Goal: Information Seeking & Learning: Learn about a topic

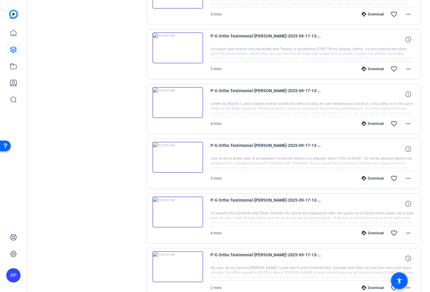
scroll to position [299, 0]
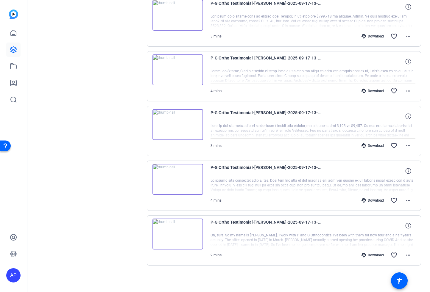
click at [400, 235] on div at bounding box center [312, 240] width 205 height 15
click at [410, 228] on icon at bounding box center [408, 226] width 6 height 6
click at [345, 238] on div at bounding box center [312, 240] width 205 height 15
drag, startPoint x: 334, startPoint y: 185, endPoint x: 381, endPoint y: 200, distance: 48.9
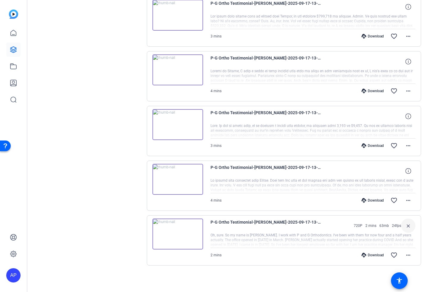
click at [337, 186] on div at bounding box center [312, 185] width 205 height 15
click at [402, 201] on span at bounding box center [408, 200] width 14 height 14
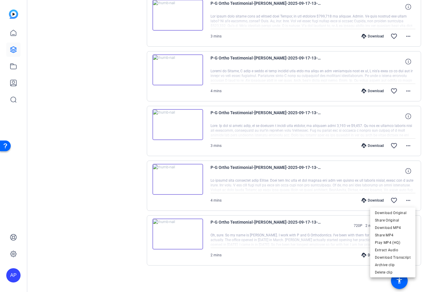
click at [324, 239] on div at bounding box center [215, 146] width 430 height 292
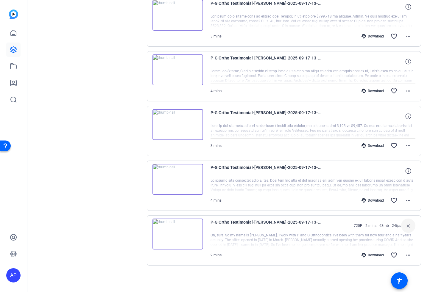
click at [260, 246] on div at bounding box center [312, 240] width 205 height 15
click at [41, 113] on div "Sessions Scripts Sessions more_horiz P&G Ortho Testimonial [DATE] 4:04 PM Enter…" at bounding box center [88, 14] width 99 height 541
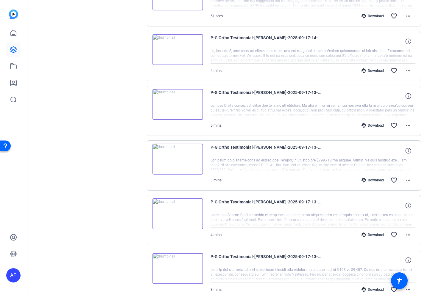
scroll to position [22, 0]
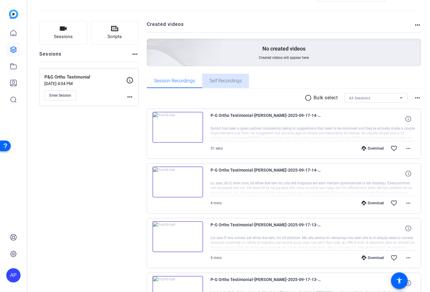
click at [224, 79] on span "Self Recordings" at bounding box center [225, 81] width 32 height 5
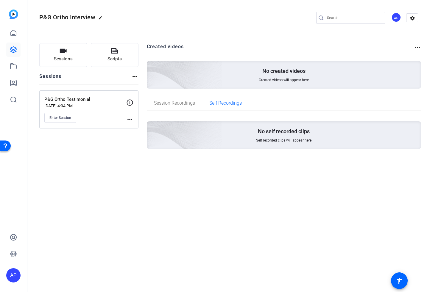
scroll to position [0, 0]
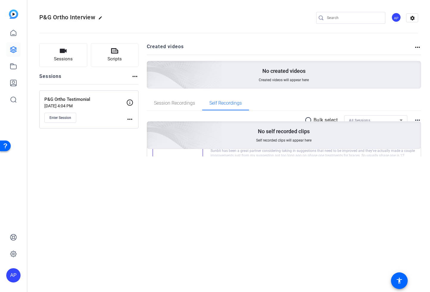
click at [179, 80] on img at bounding box center [151, 66] width 142 height 129
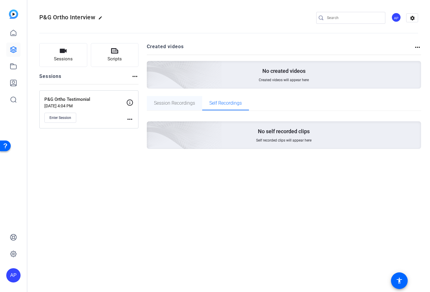
click at [183, 102] on span "Session Recordings" at bounding box center [174, 103] width 41 height 5
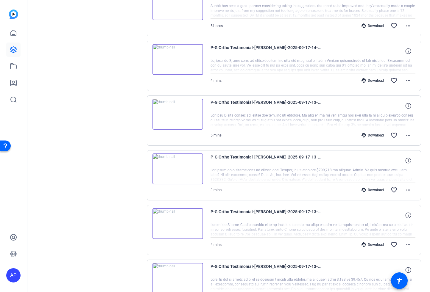
scroll to position [148, 0]
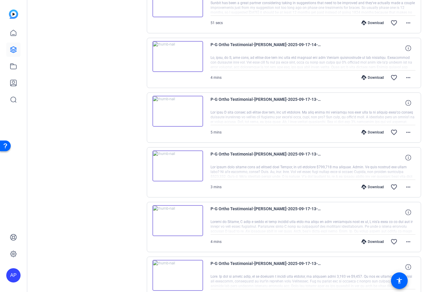
click at [287, 227] on div at bounding box center [312, 227] width 205 height 15
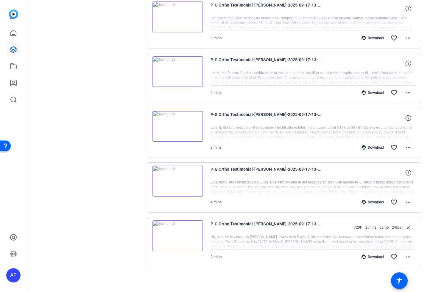
scroll to position [299, 0]
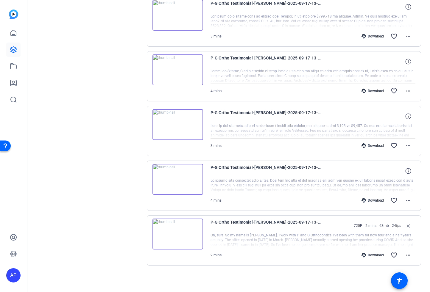
click at [293, 241] on div at bounding box center [312, 240] width 205 height 15
click at [291, 220] on span "P-G Ortho Testimonial-[PERSON_NAME]-2025-09-17-13-34-05-975-0" at bounding box center [265, 226] width 110 height 14
click at [198, 233] on img at bounding box center [177, 234] width 51 height 31
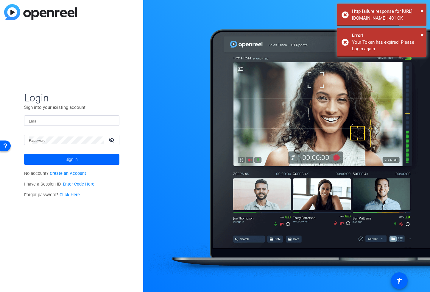
drag, startPoint x: 83, startPoint y: 117, endPoint x: 83, endPoint y: 120, distance: 3.0
click at [83, 117] on input "Email" at bounding box center [72, 120] width 86 height 7
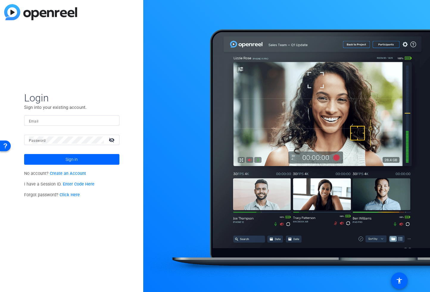
type input "[PERSON_NAME][EMAIL_ADDRESS][DOMAIN_NAME]"
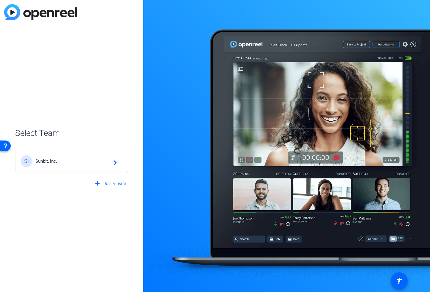
click at [44, 166] on div "SI Sunbit, Inc. navigate_next" at bounding box center [72, 161] width 102 height 12
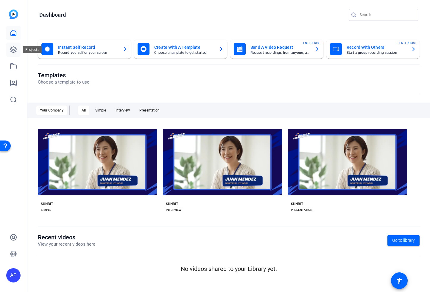
click at [12, 50] on icon at bounding box center [13, 49] width 7 height 7
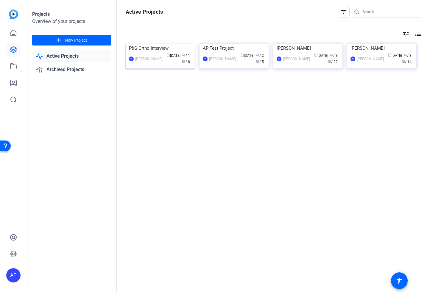
click at [170, 44] on img at bounding box center [160, 44] width 69 height 0
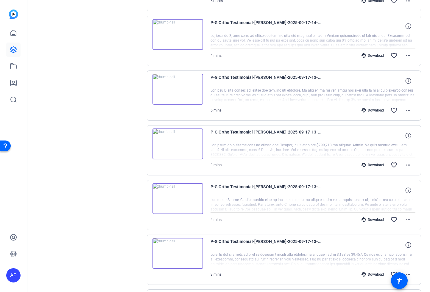
scroll to position [299, 0]
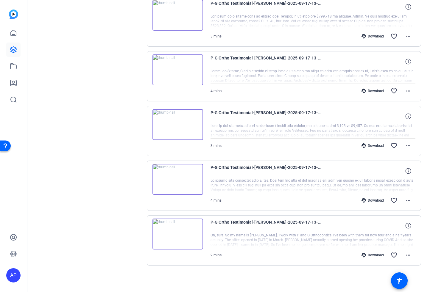
click at [188, 234] on img at bounding box center [177, 234] width 51 height 31
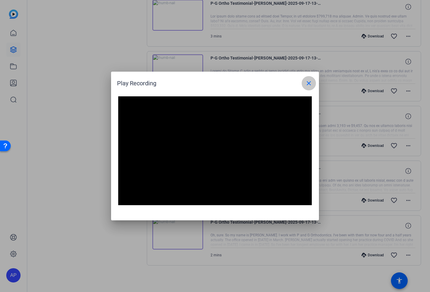
click at [311, 82] on mat-icon "close" at bounding box center [308, 83] width 7 height 7
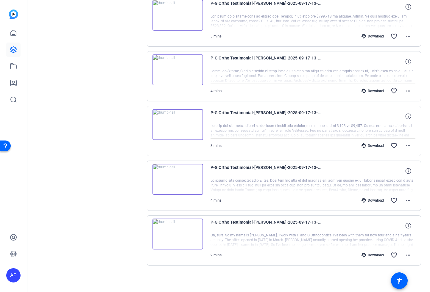
click at [201, 180] on img at bounding box center [177, 179] width 51 height 31
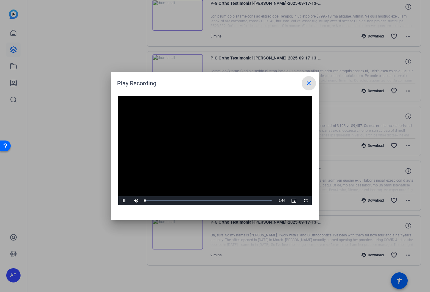
click at [307, 85] on mat-icon "close" at bounding box center [308, 83] width 7 height 7
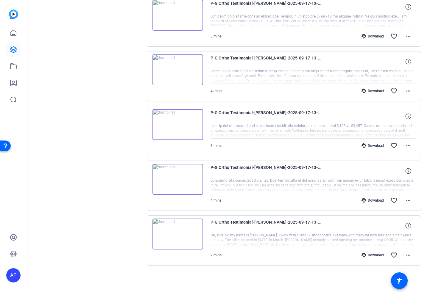
scroll to position [0, 0]
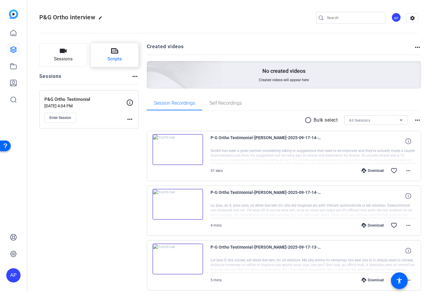
click at [117, 61] on span "Scripts" at bounding box center [114, 59] width 14 height 7
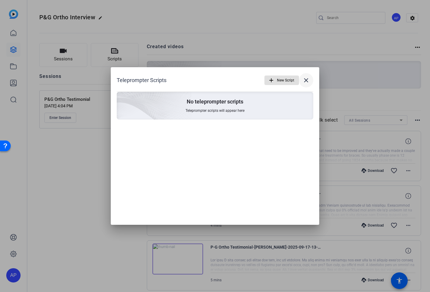
click at [307, 82] on mat-icon "close" at bounding box center [305, 80] width 7 height 7
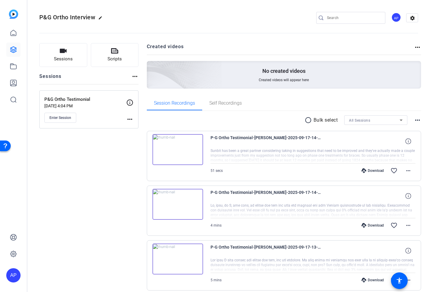
click at [421, 118] on mat-icon "more_horiz" at bounding box center [417, 120] width 7 height 7
click at [421, 118] on div at bounding box center [215, 146] width 430 height 292
